Goal: Information Seeking & Learning: Learn about a topic

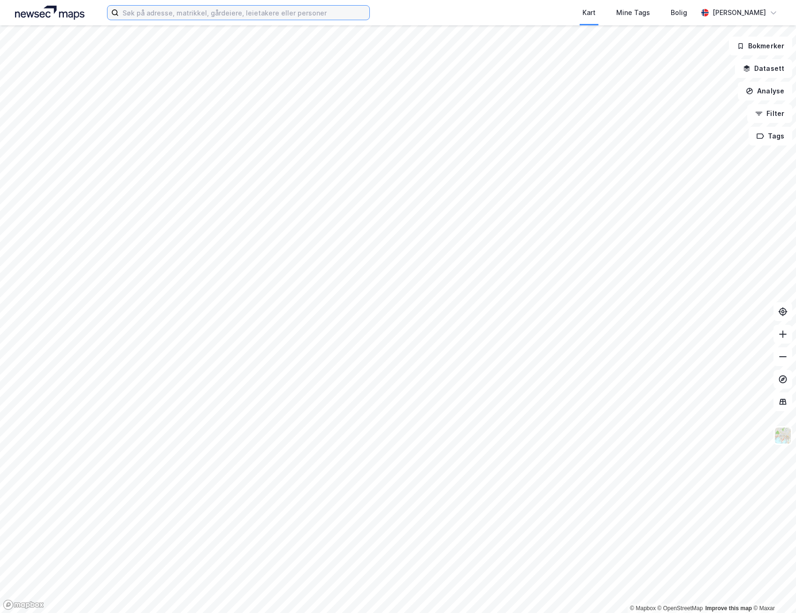
click at [179, 14] on input at bounding box center [244, 13] width 251 height 14
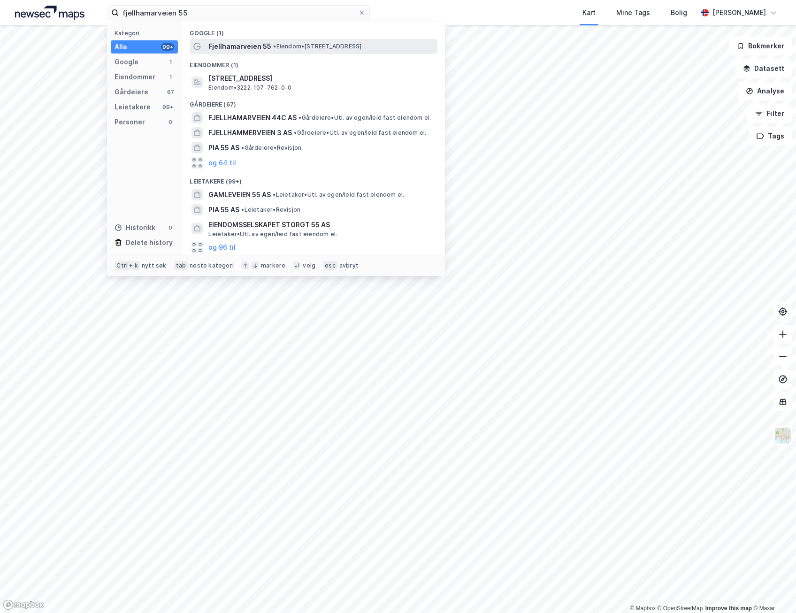
click at [237, 47] on span "Fjellhamarveien 55" at bounding box center [239, 46] width 63 height 11
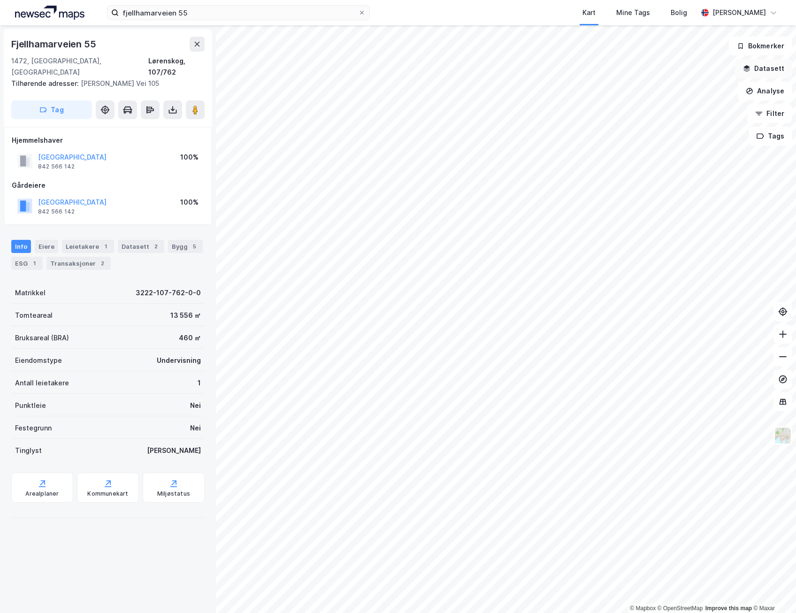
click at [763, 69] on button "Datasett" at bounding box center [763, 68] width 57 height 19
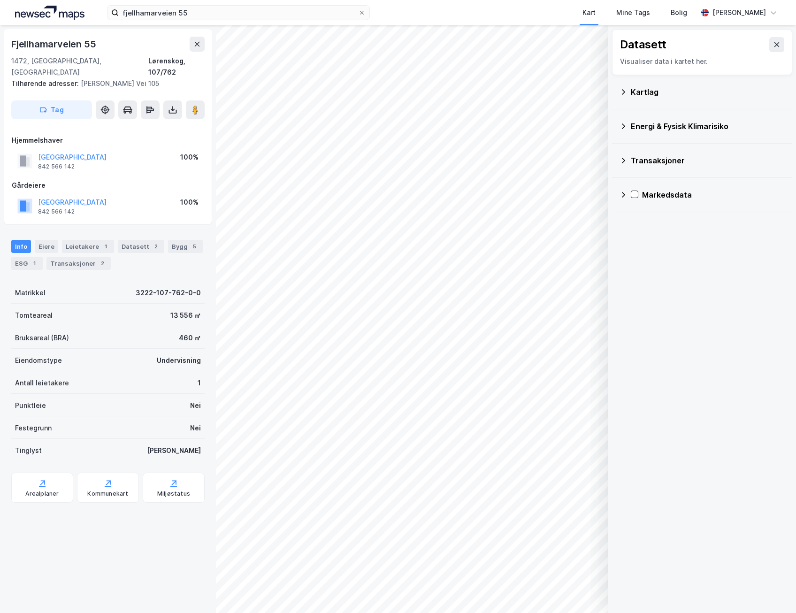
click at [636, 89] on div "Kartlag" at bounding box center [708, 91] width 154 height 11
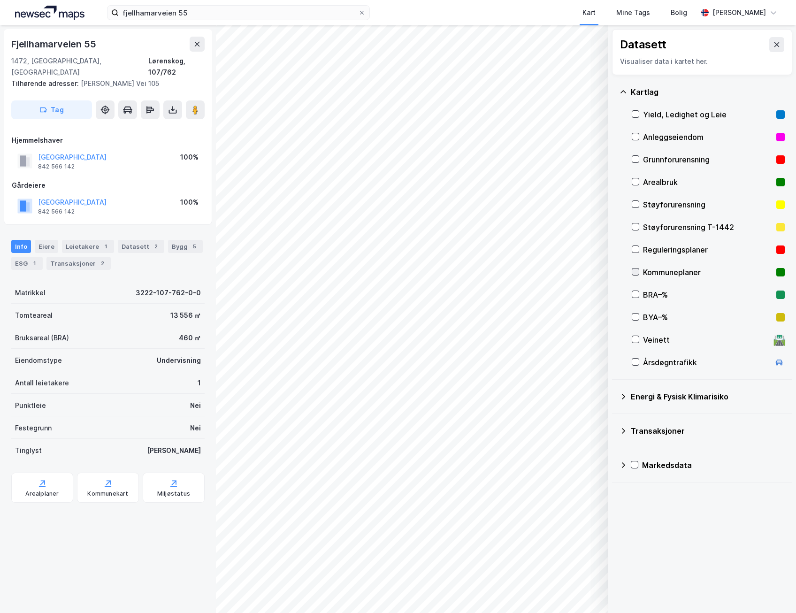
click at [637, 271] on icon at bounding box center [635, 272] width 7 height 7
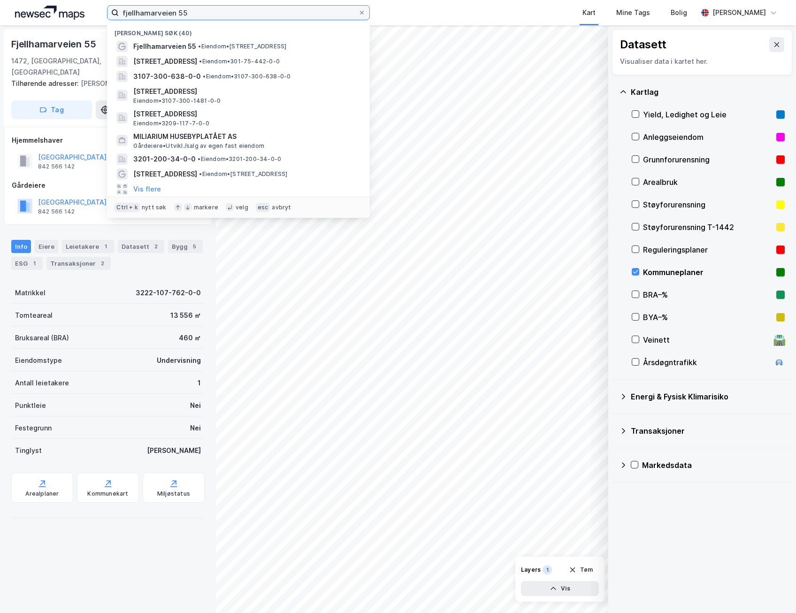
drag, startPoint x: 153, startPoint y: 15, endPoint x: 69, endPoint y: 5, distance: 83.7
click at [68, 6] on div "fjellhamarveien 55 Nylige søk (40) [GEOGRAPHIC_DATA] 55 • Eiendom • [STREET_ADD…" at bounding box center [398, 12] width 796 height 25
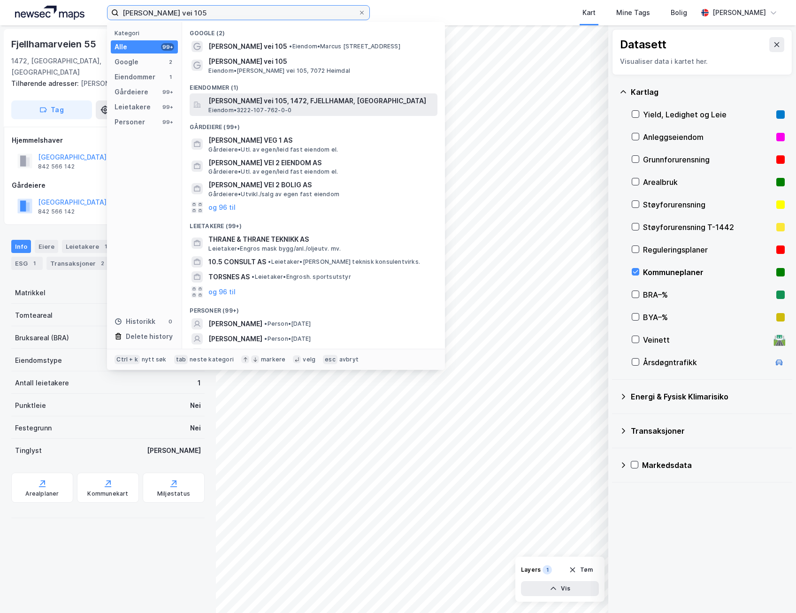
type input "[PERSON_NAME] vei 105"
click at [230, 101] on span "[PERSON_NAME] vei 105, 1472, FJELLHAMAR, [GEOGRAPHIC_DATA]" at bounding box center [320, 100] width 225 height 11
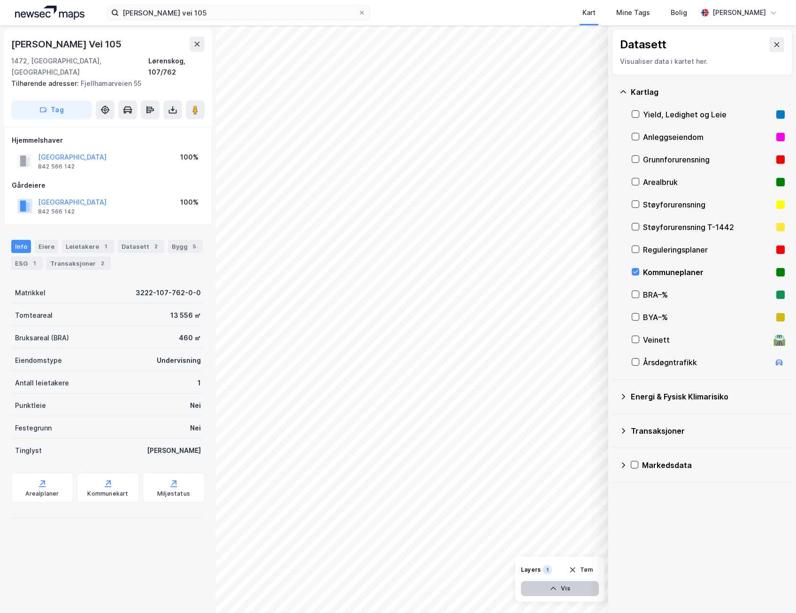
click at [570, 596] on button "Vis" at bounding box center [560, 588] width 78 height 15
click at [498, 570] on div "Kommuneplaner" at bounding box center [513, 572] width 47 height 8
click at [527, 587] on icon "button" at bounding box center [526, 589] width 8 height 8
click at [32, 474] on div "Arealplaner" at bounding box center [42, 488] width 62 height 30
